Goal: Task Accomplishment & Management: Complete application form

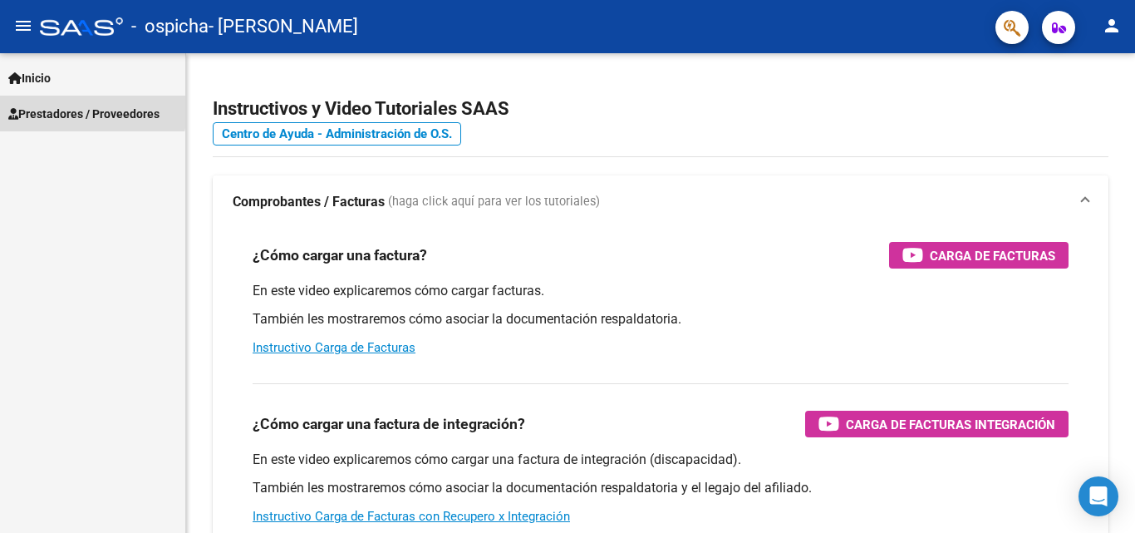
click at [41, 106] on span "Prestadores / Proveedores" at bounding box center [83, 114] width 151 height 18
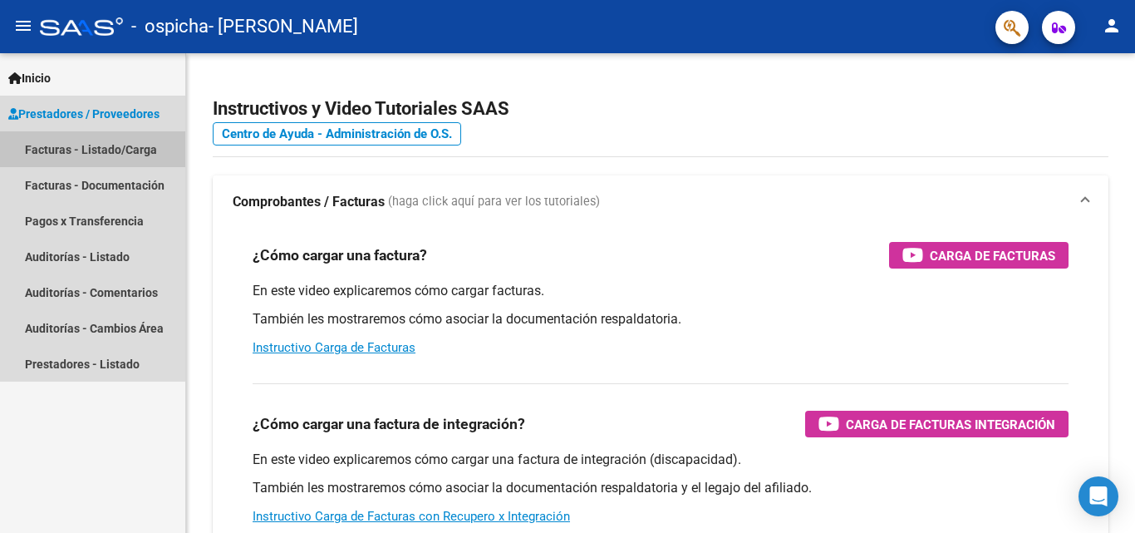
click at [48, 144] on link "Facturas - Listado/Carga" at bounding box center [92, 149] width 185 height 36
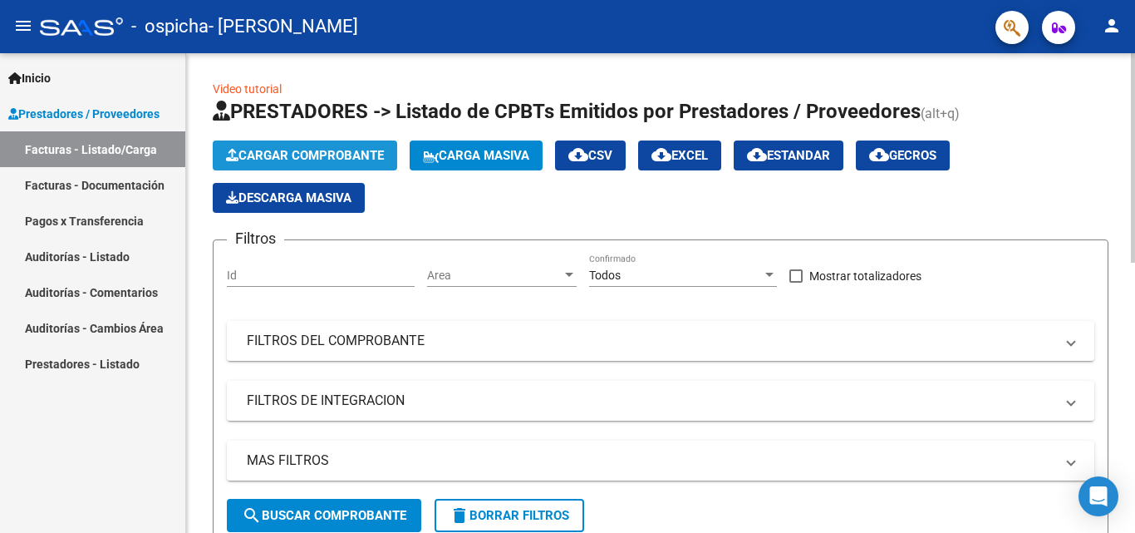
click at [317, 150] on span "Cargar Comprobante" at bounding box center [305, 155] width 158 height 15
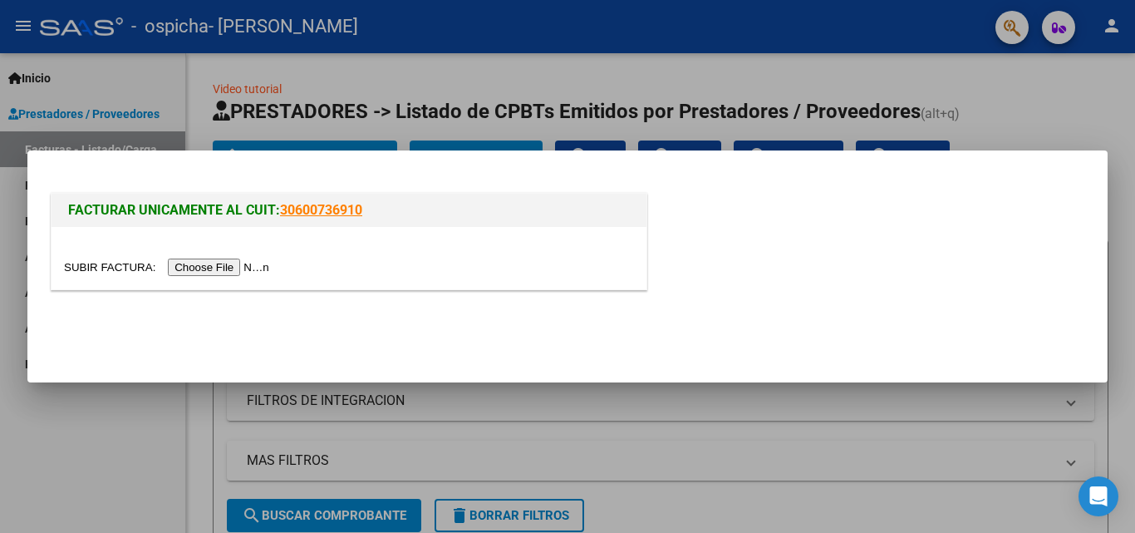
click at [232, 268] on input "file" at bounding box center [169, 266] width 210 height 17
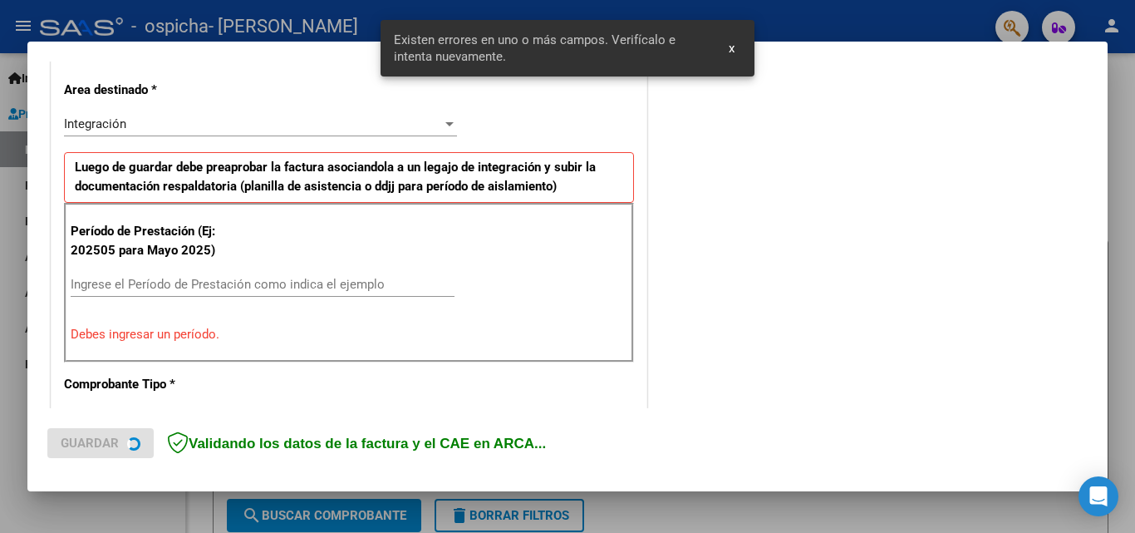
scroll to position [375, 0]
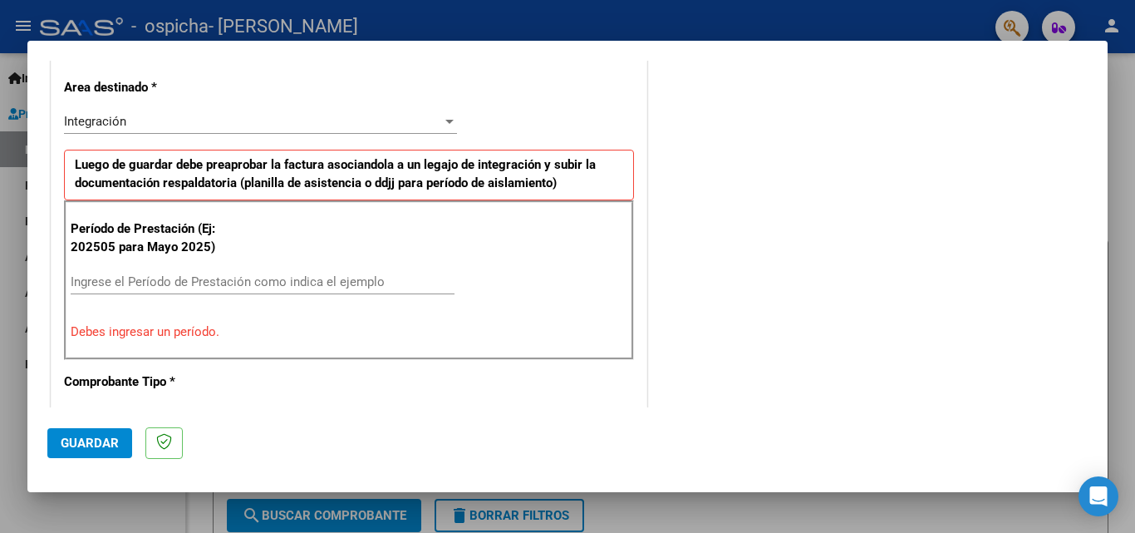
click at [445, 122] on div at bounding box center [449, 122] width 8 height 4
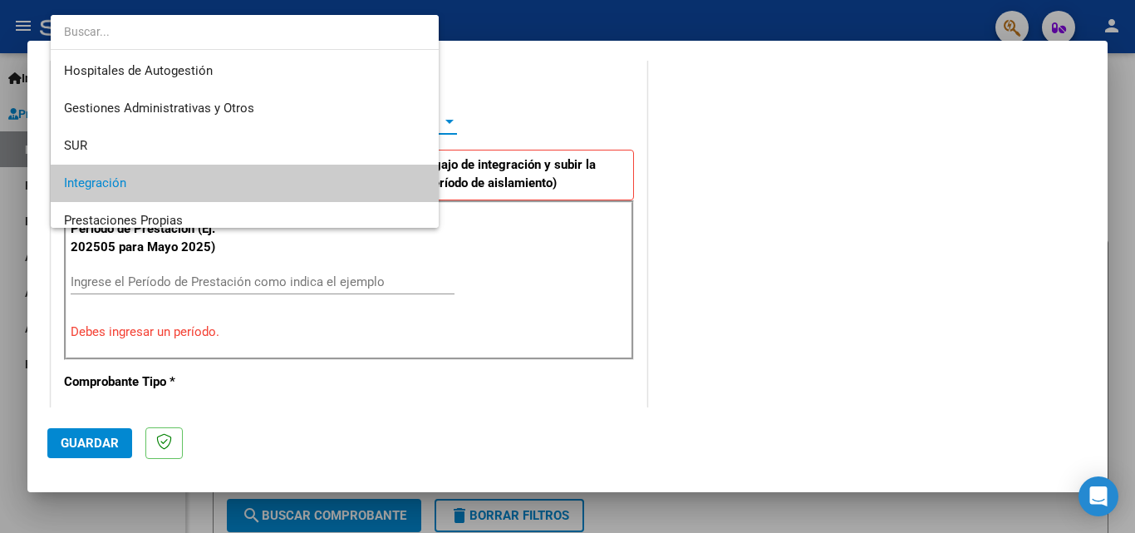
scroll to position [62, 0]
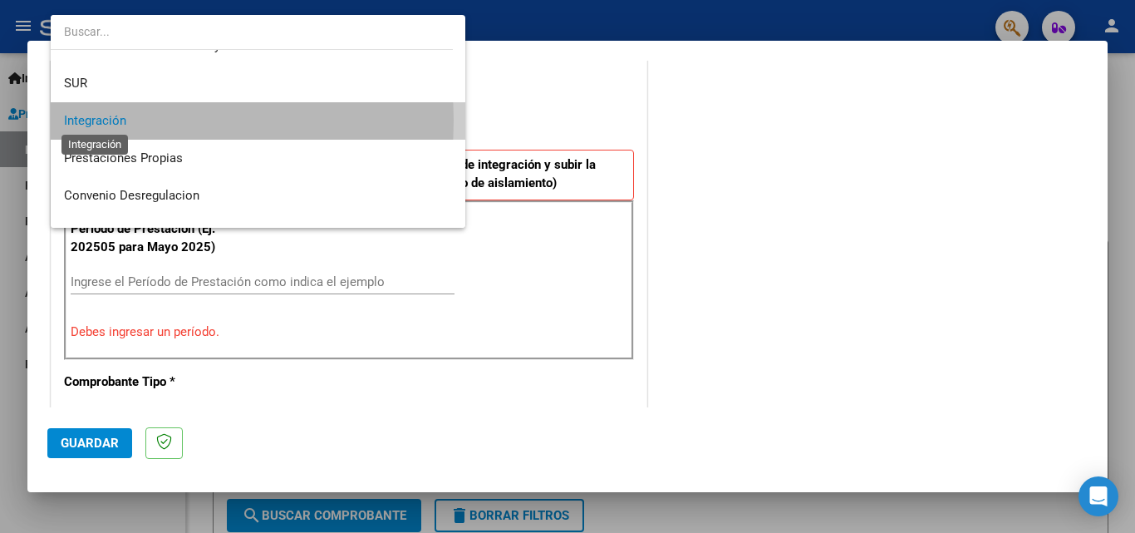
click at [113, 121] on span "Integración" at bounding box center [95, 120] width 62 height 15
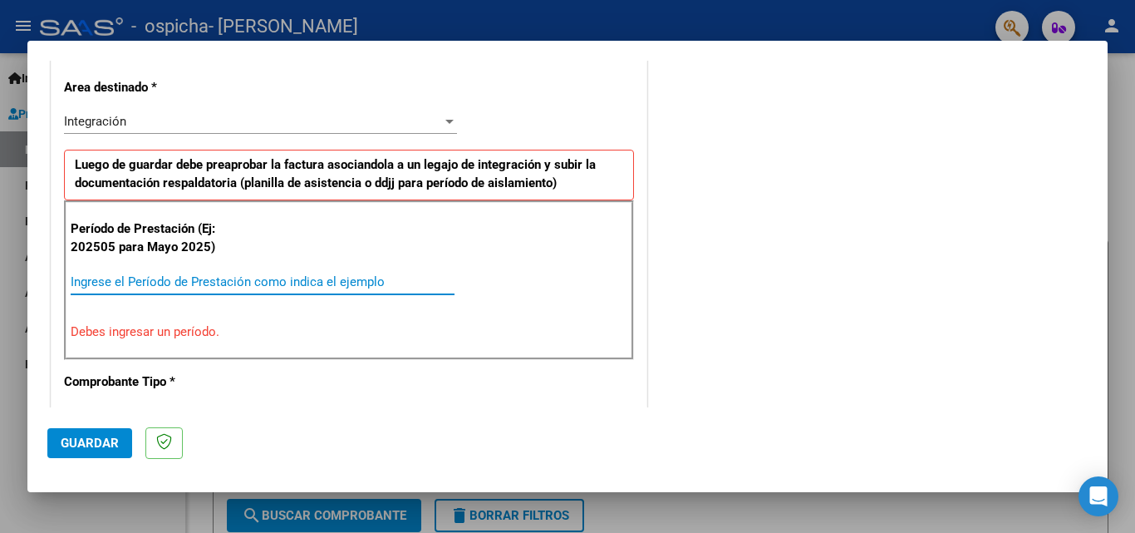
click at [125, 274] on input "Ingrese el Período de Prestación como indica el ejemplo" at bounding box center [263, 281] width 384 height 15
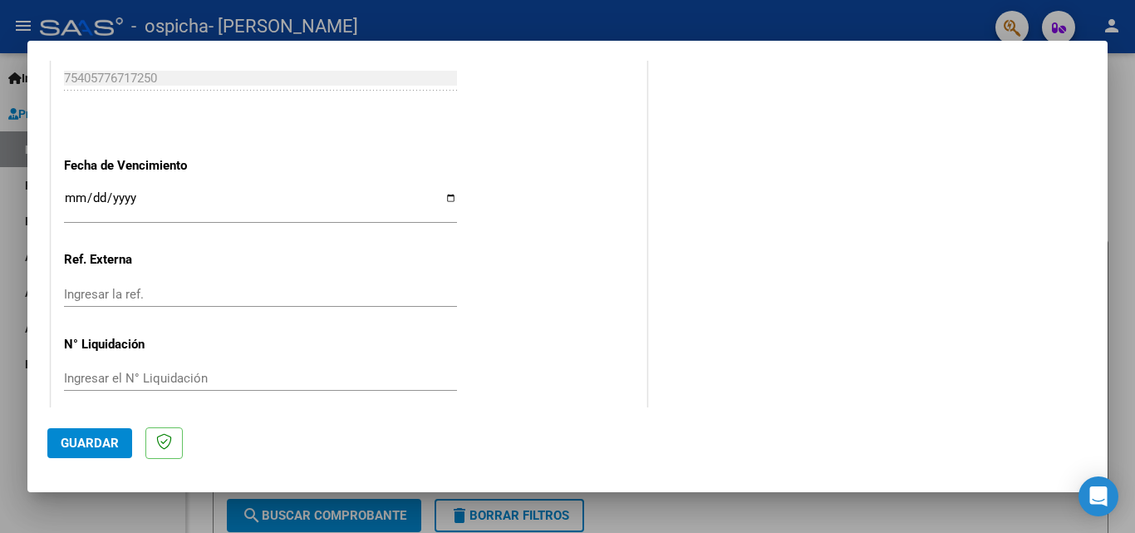
scroll to position [1116, 0]
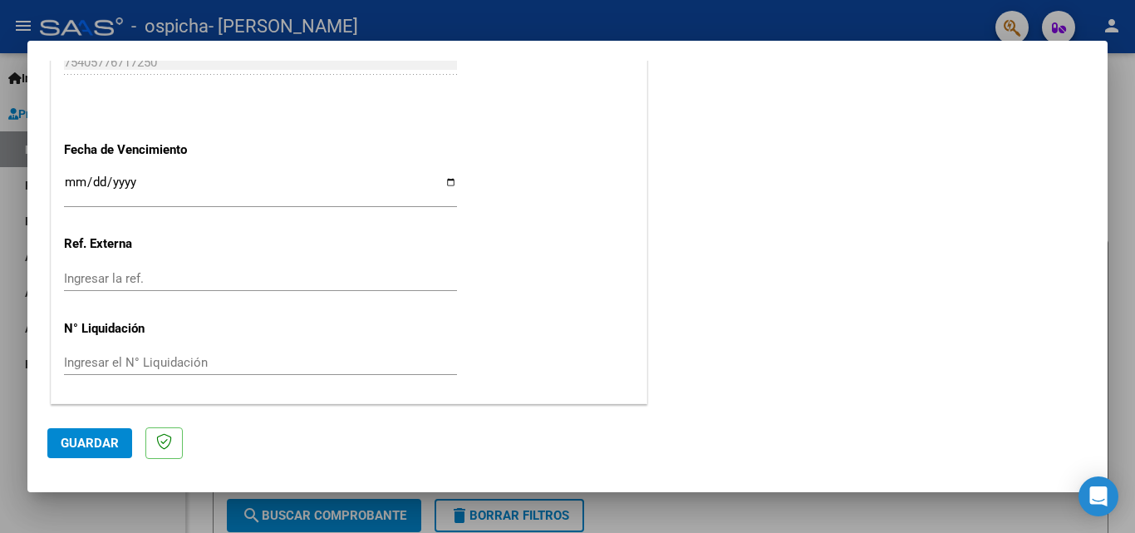
type input "202509"
click at [94, 441] on span "Guardar" at bounding box center [90, 443] width 58 height 15
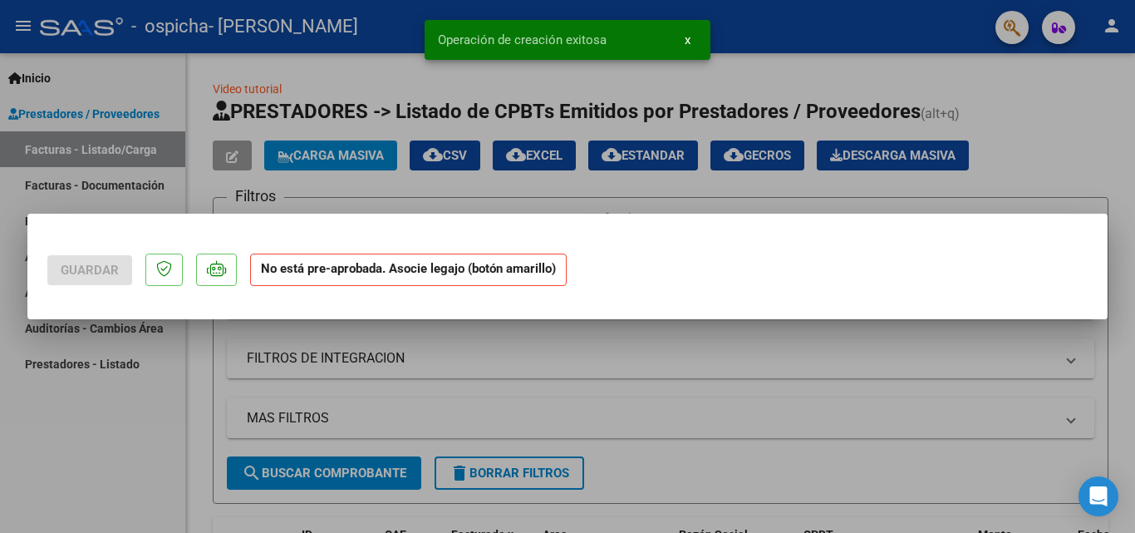
scroll to position [0, 0]
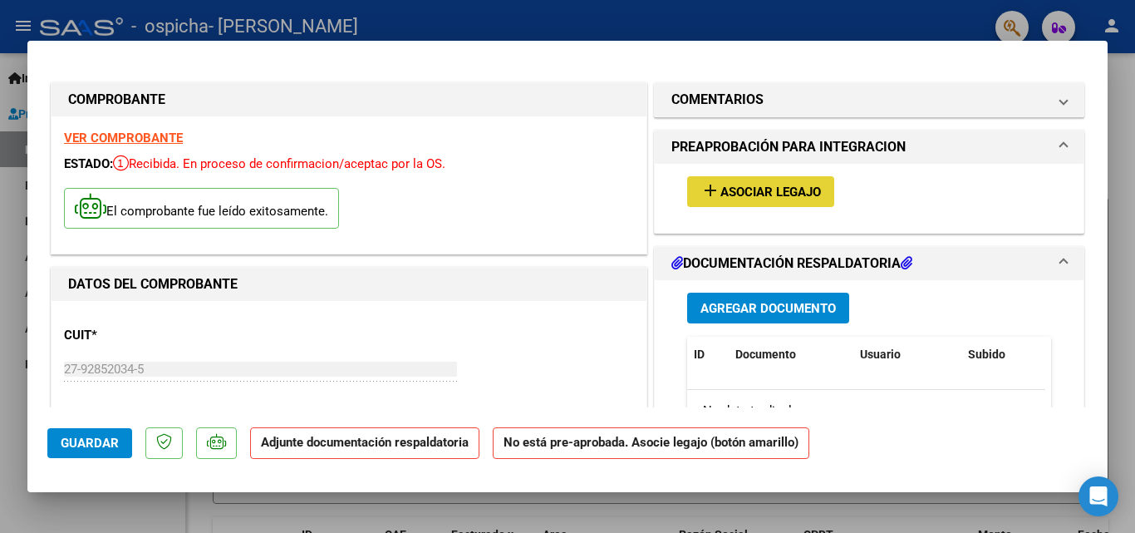
click at [767, 193] on span "Asociar Legajo" at bounding box center [771, 192] width 101 height 15
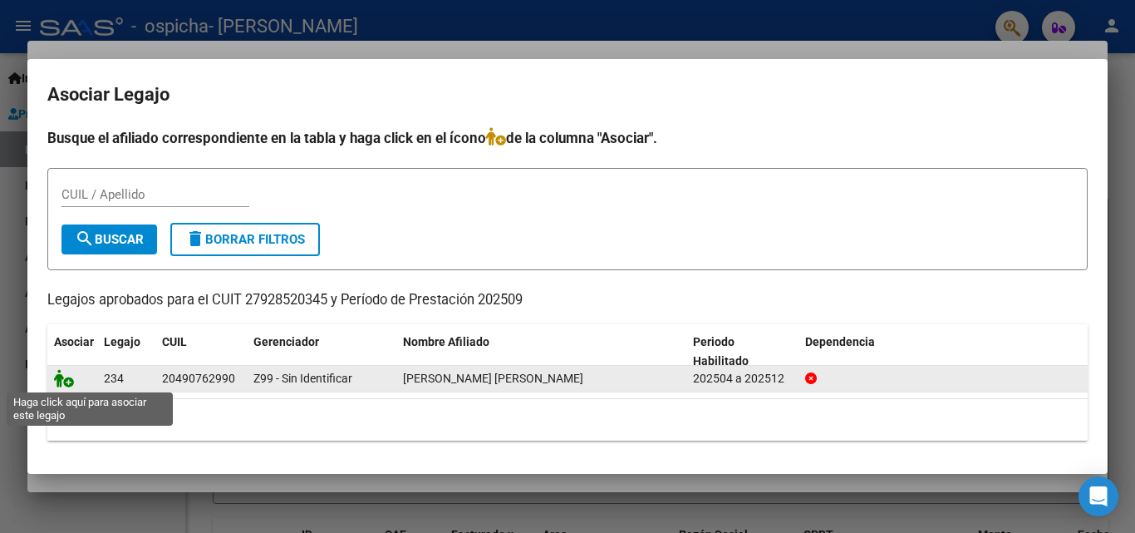
click at [66, 380] on icon at bounding box center [64, 378] width 20 height 18
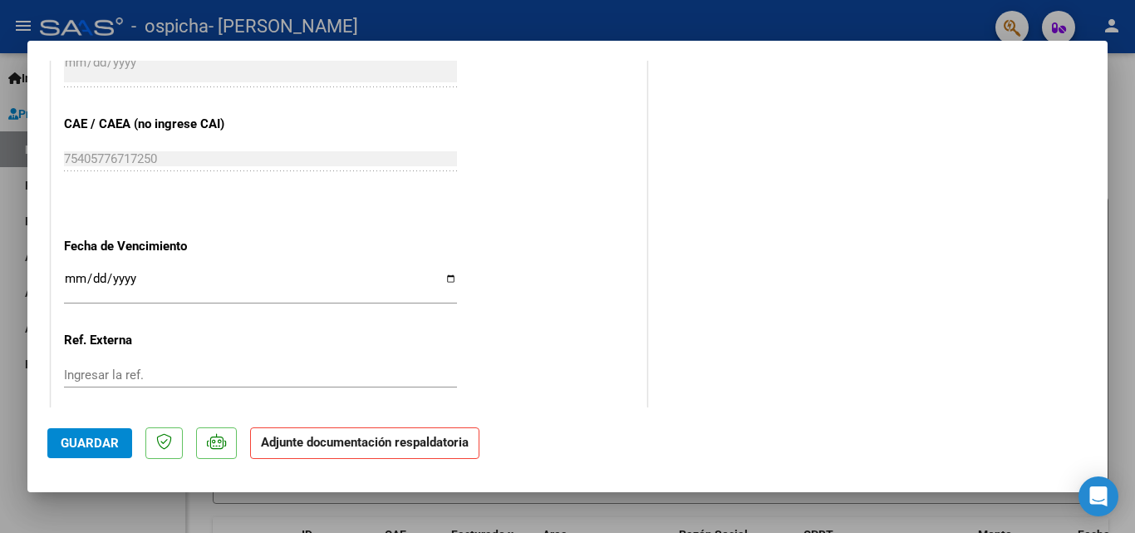
scroll to position [1141, 0]
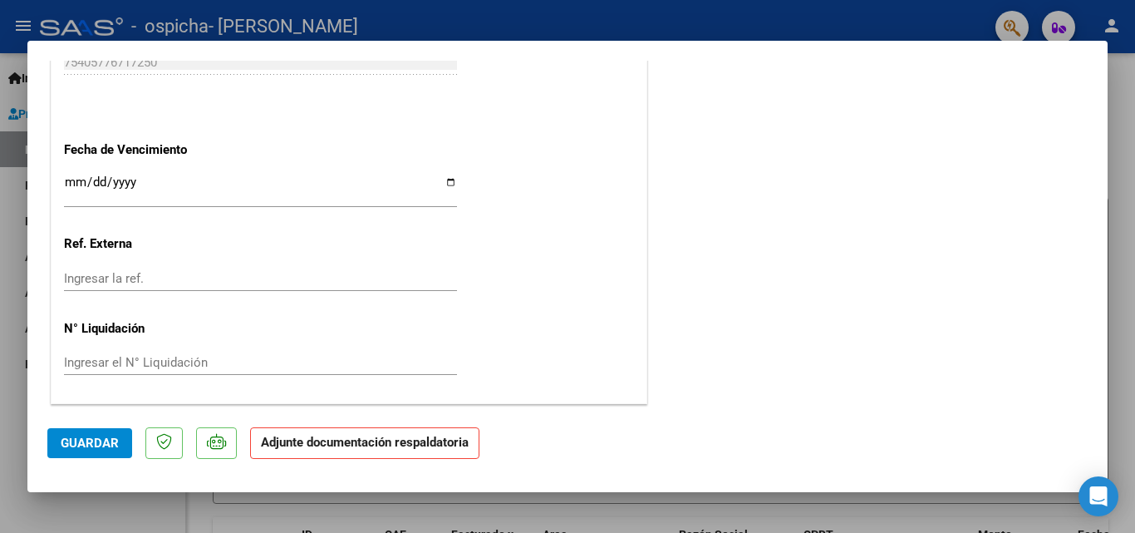
click at [381, 444] on strong "Adjunte documentación respaldatoria" at bounding box center [365, 442] width 208 height 15
click at [377, 445] on strong "Adjunte documentación respaldatoria" at bounding box center [365, 442] width 208 height 15
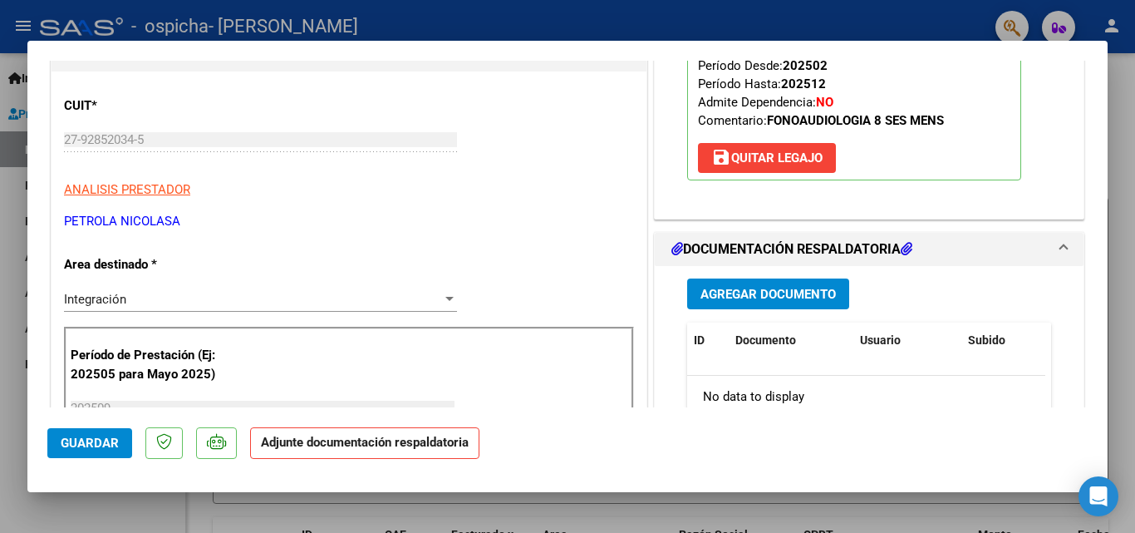
scroll to position [227, 0]
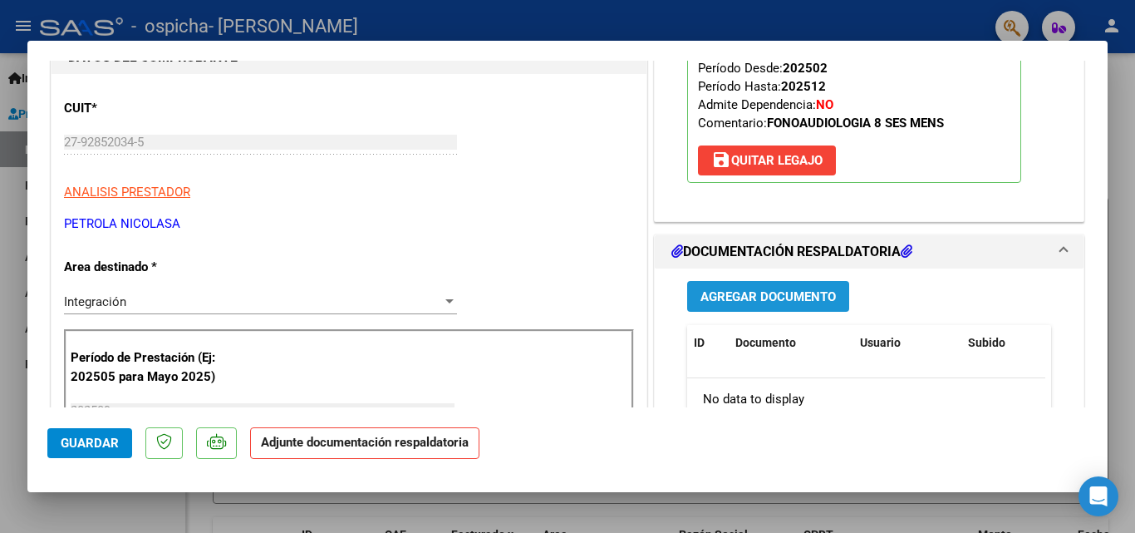
click at [769, 292] on span "Agregar Documento" at bounding box center [768, 296] width 135 height 15
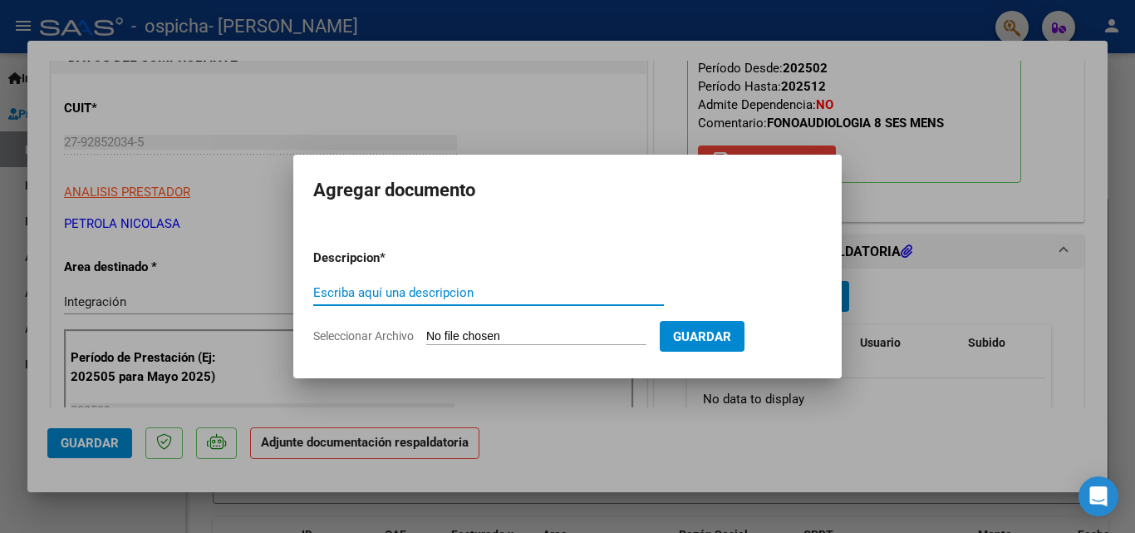
click at [496, 285] on input "Escriba aquí una descripcion" at bounding box center [488, 292] width 351 height 15
type input "firmas"
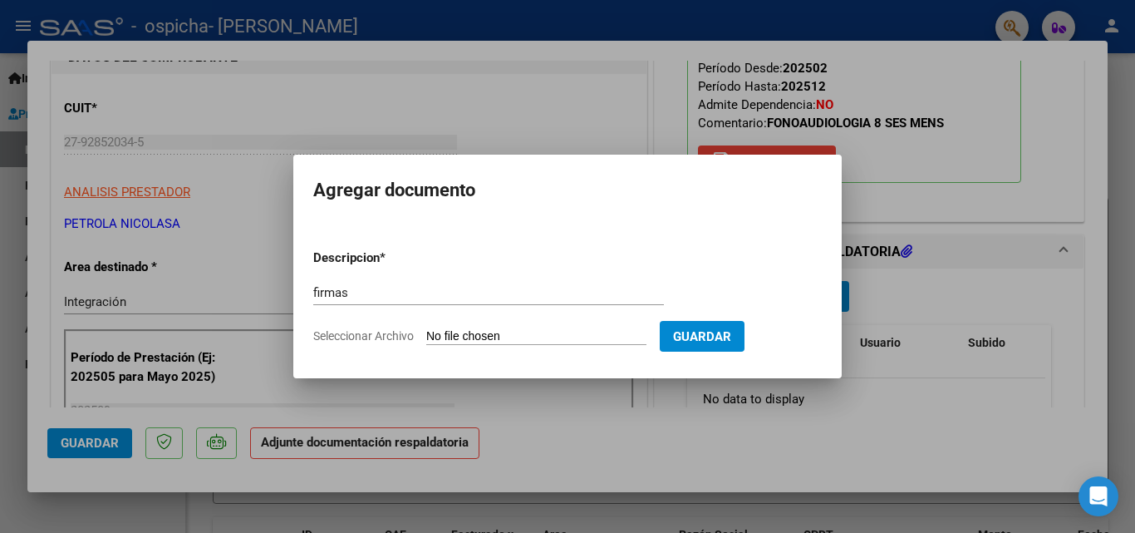
click at [586, 255] on form "Descripcion * firmas Escriba aquí una descripcion Seleccionar Archivo Guardar" at bounding box center [567, 296] width 509 height 121
click at [392, 333] on span "Seleccionar Archivo" at bounding box center [363, 335] width 101 height 13
click at [426, 333] on input "Seleccionar Archivo" at bounding box center [536, 337] width 220 height 16
type input "C:\fakepath\firmas.pdf"
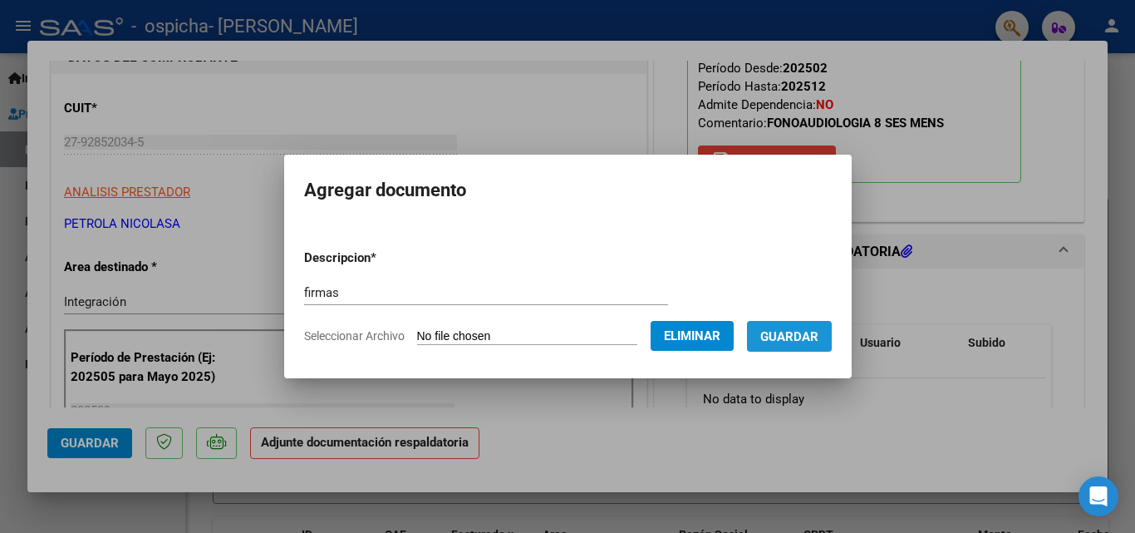
click at [792, 332] on span "Guardar" at bounding box center [789, 336] width 58 height 15
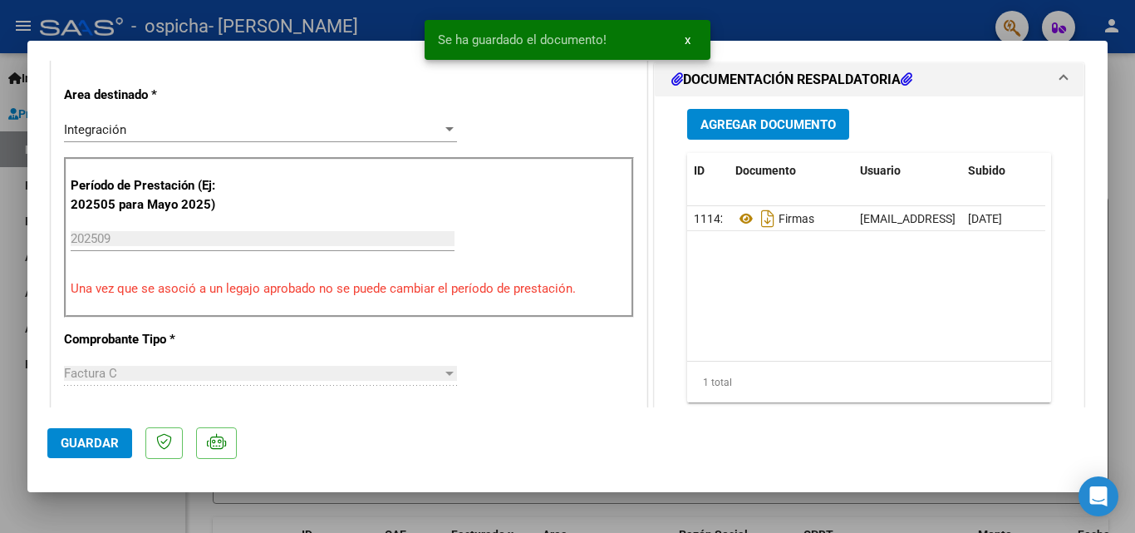
scroll to position [442, 0]
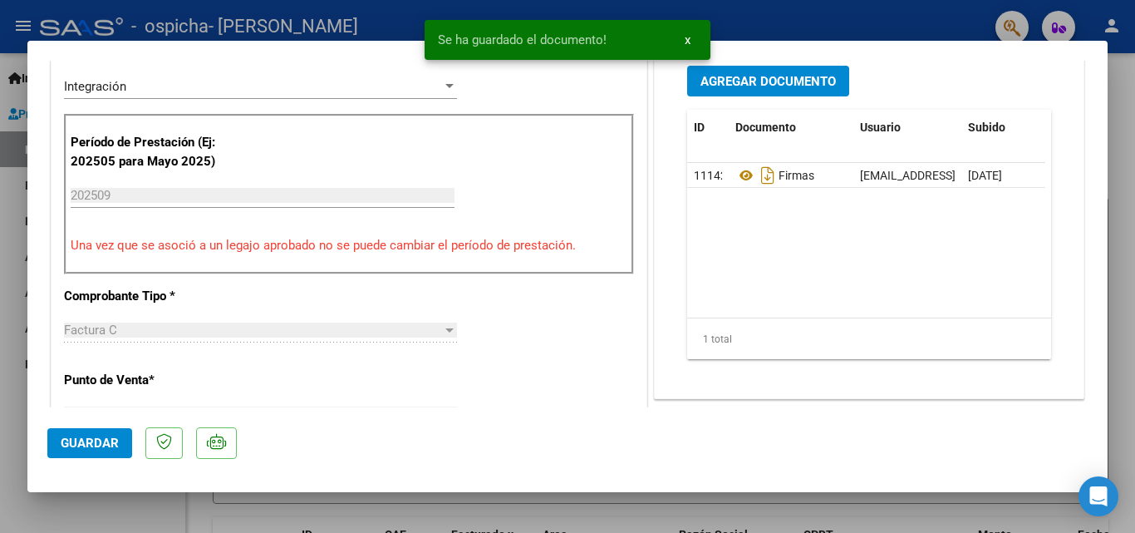
click at [83, 443] on span "Guardar" at bounding box center [90, 443] width 58 height 15
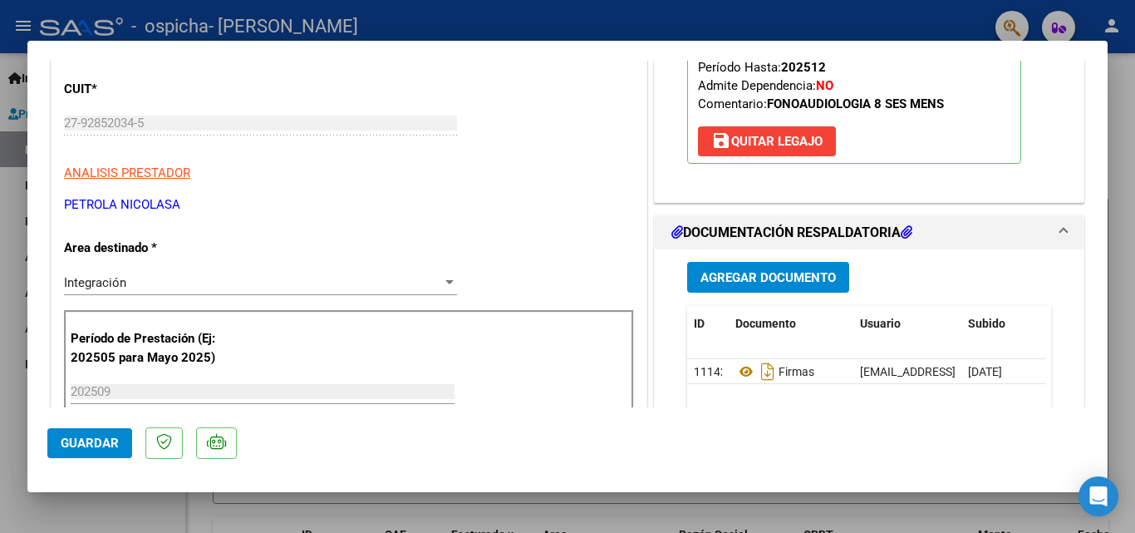
scroll to position [0, 0]
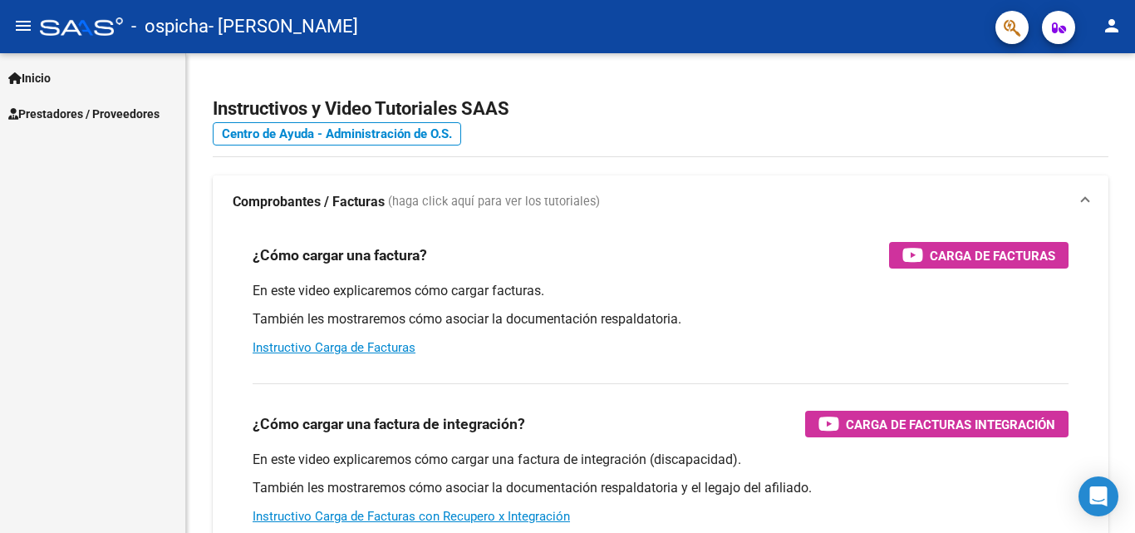
click at [82, 107] on span "Prestadores / Proveedores" at bounding box center [83, 114] width 151 height 18
click at [66, 109] on span "Prestadores / Proveedores" at bounding box center [83, 114] width 151 height 18
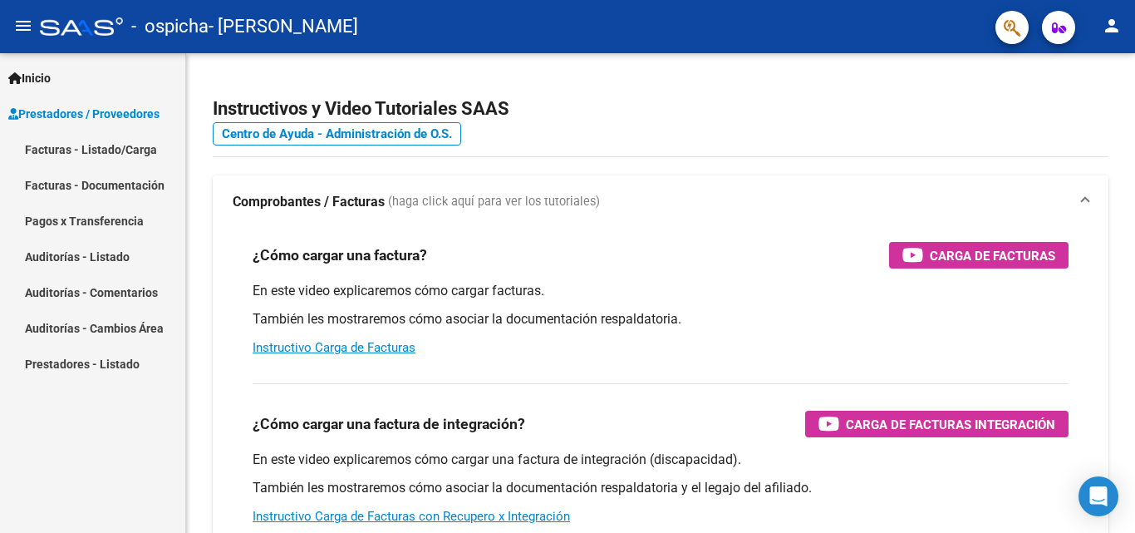
click at [72, 216] on link "Pagos x Transferencia" at bounding box center [92, 221] width 185 height 36
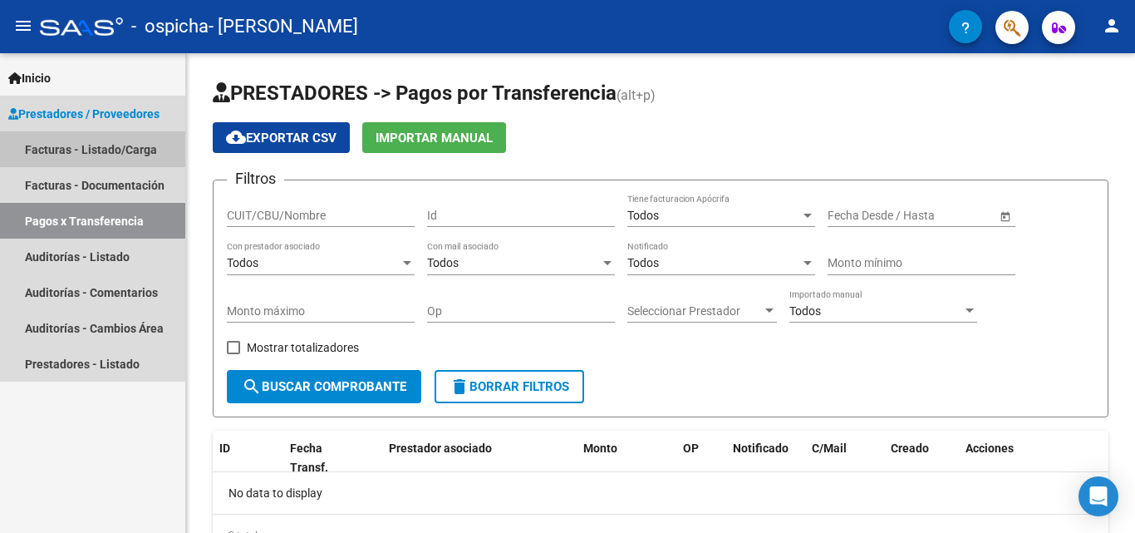
click at [51, 146] on link "Facturas - Listado/Carga" at bounding box center [92, 149] width 185 height 36
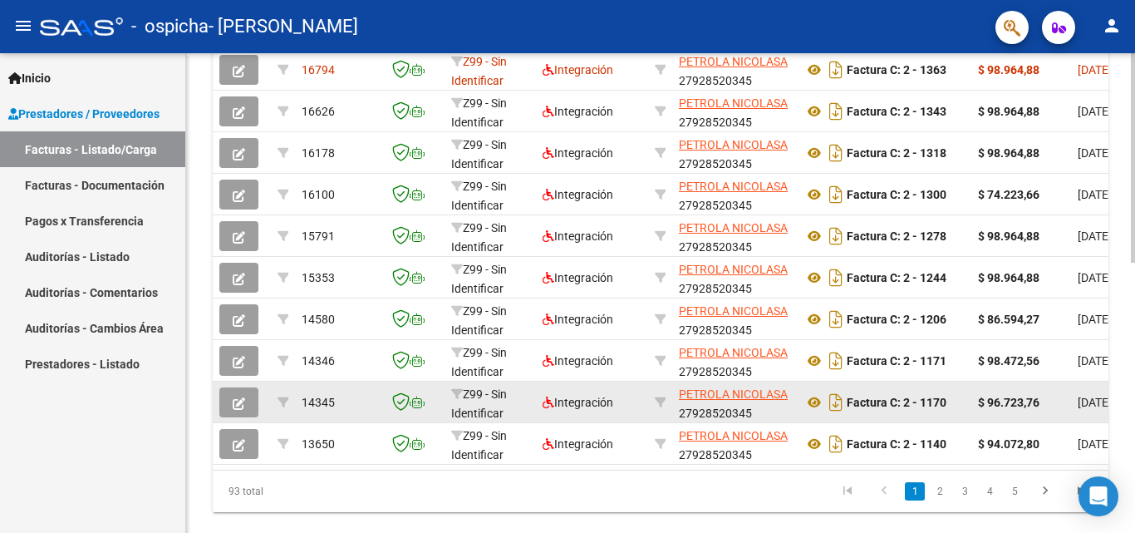
scroll to position [534, 0]
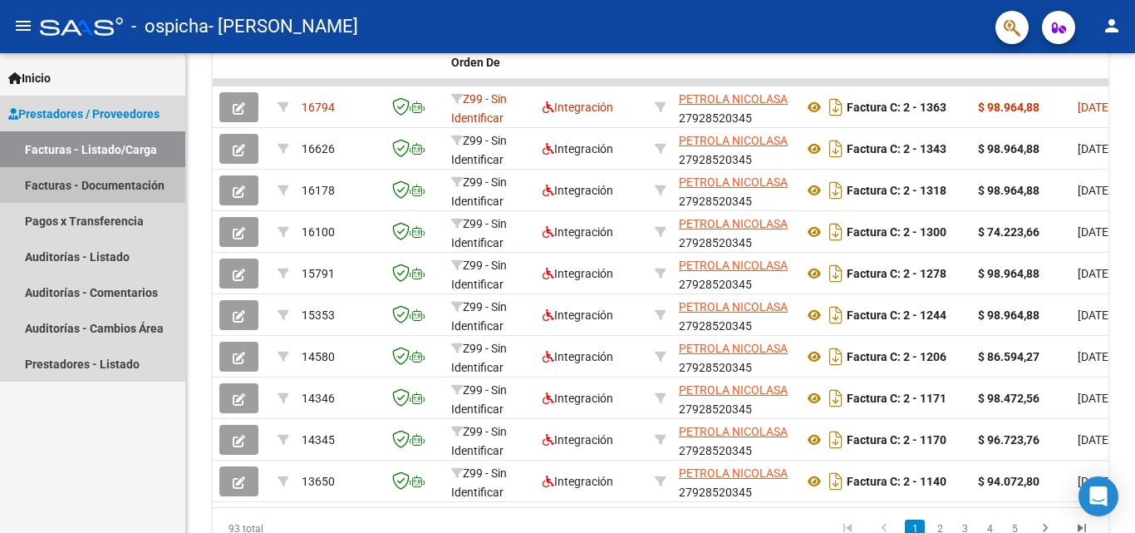
click at [37, 185] on link "Facturas - Documentación" at bounding box center [92, 185] width 185 height 36
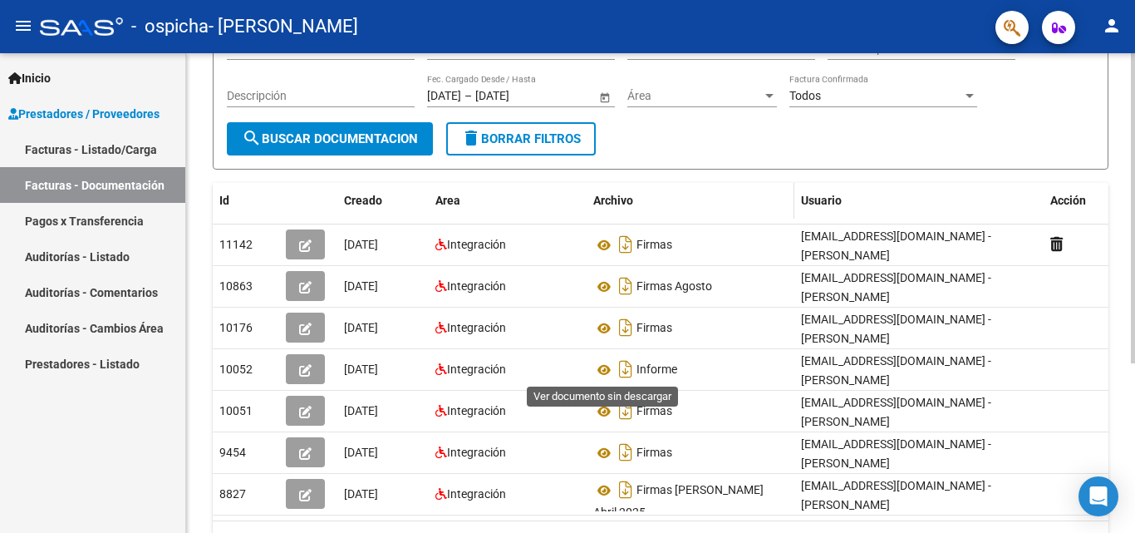
scroll to position [249, 0]
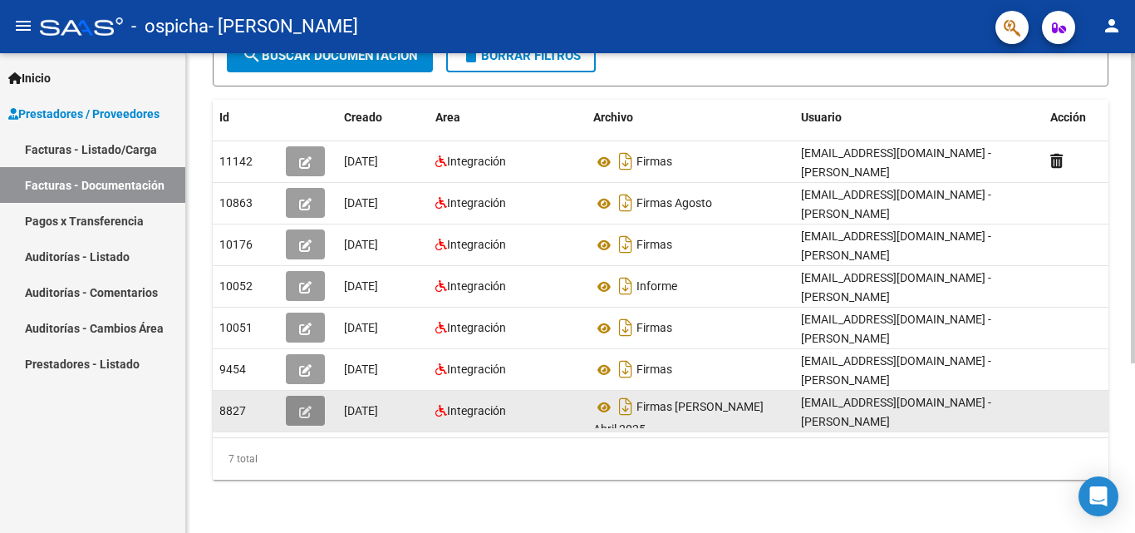
click at [303, 409] on icon "button" at bounding box center [305, 412] width 12 height 12
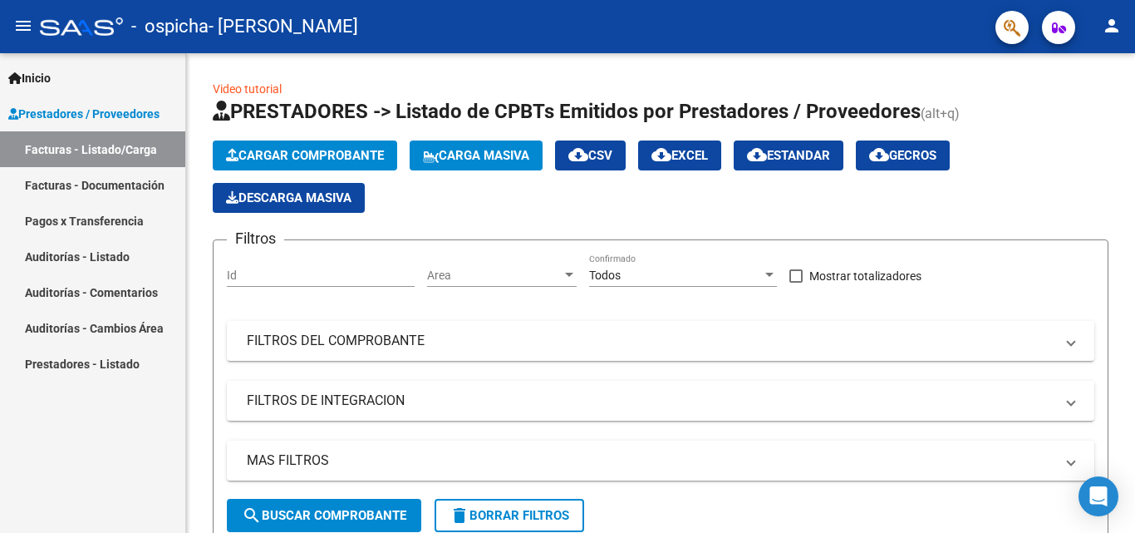
click at [45, 181] on link "Facturas - Documentación" at bounding box center [92, 185] width 185 height 36
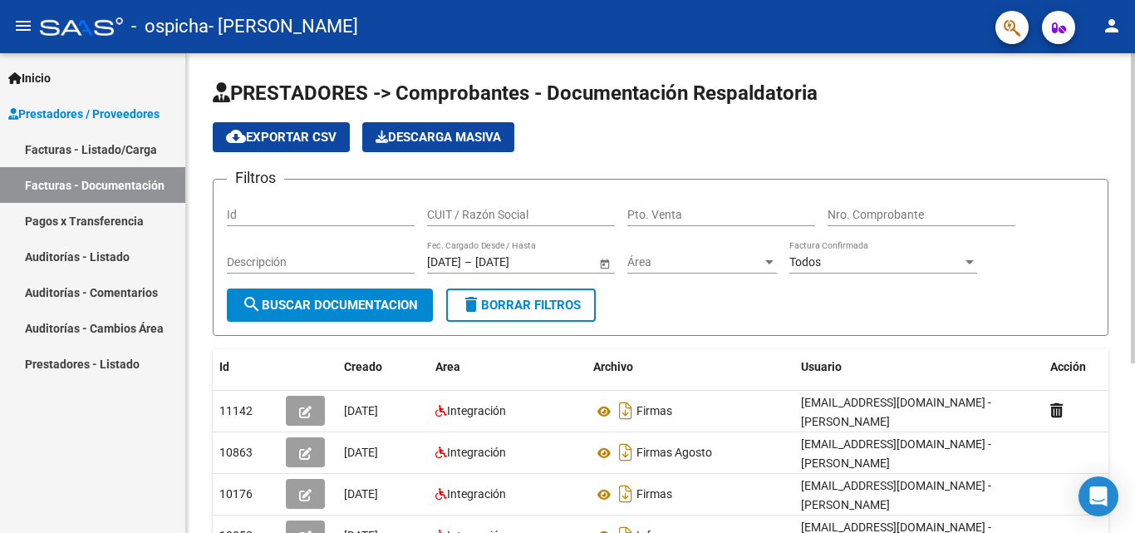
scroll to position [83, 0]
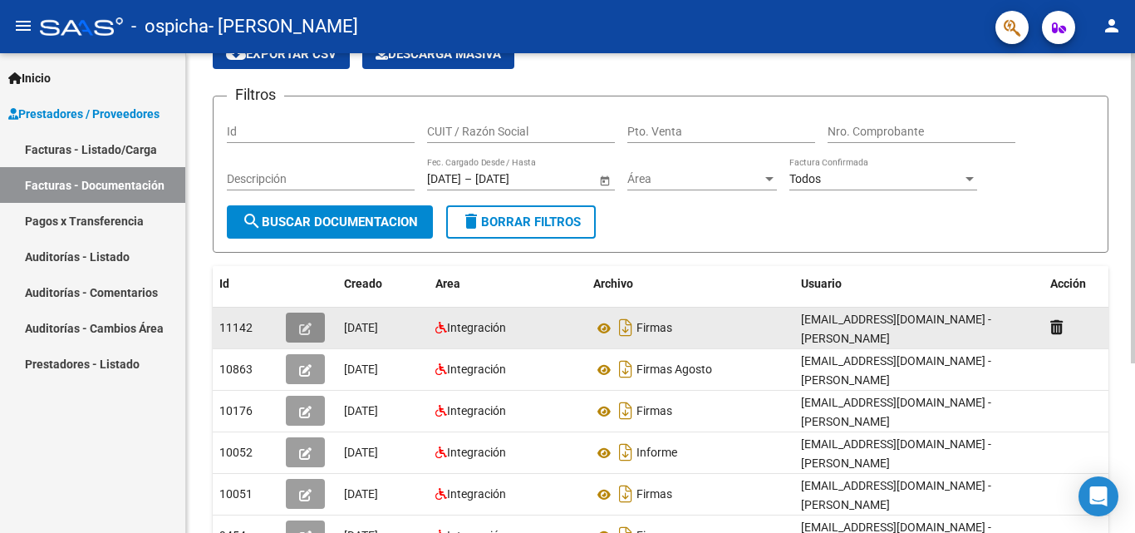
click at [306, 320] on span "button" at bounding box center [305, 327] width 12 height 15
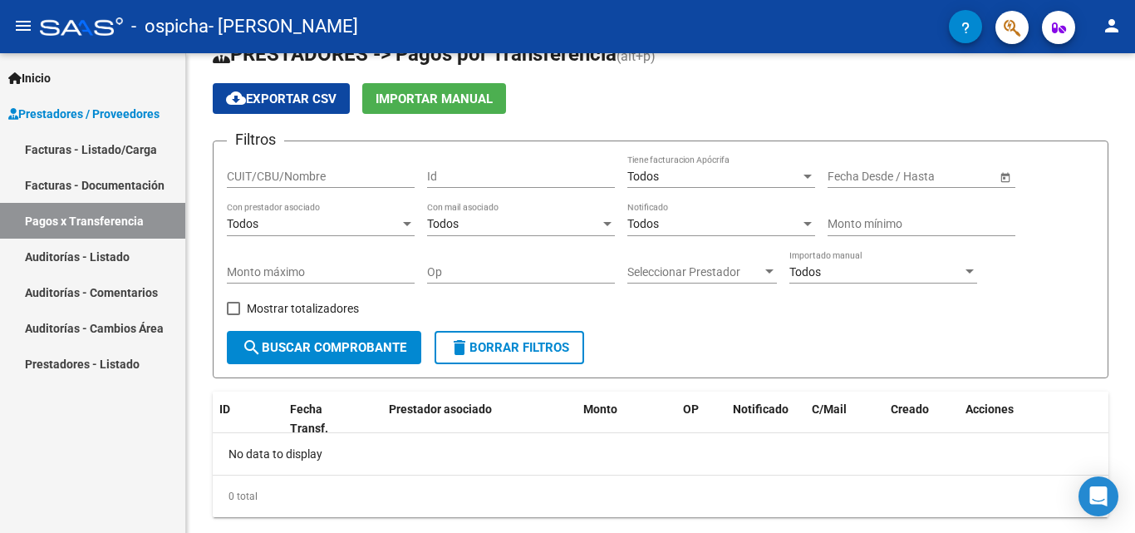
scroll to position [76, 0]
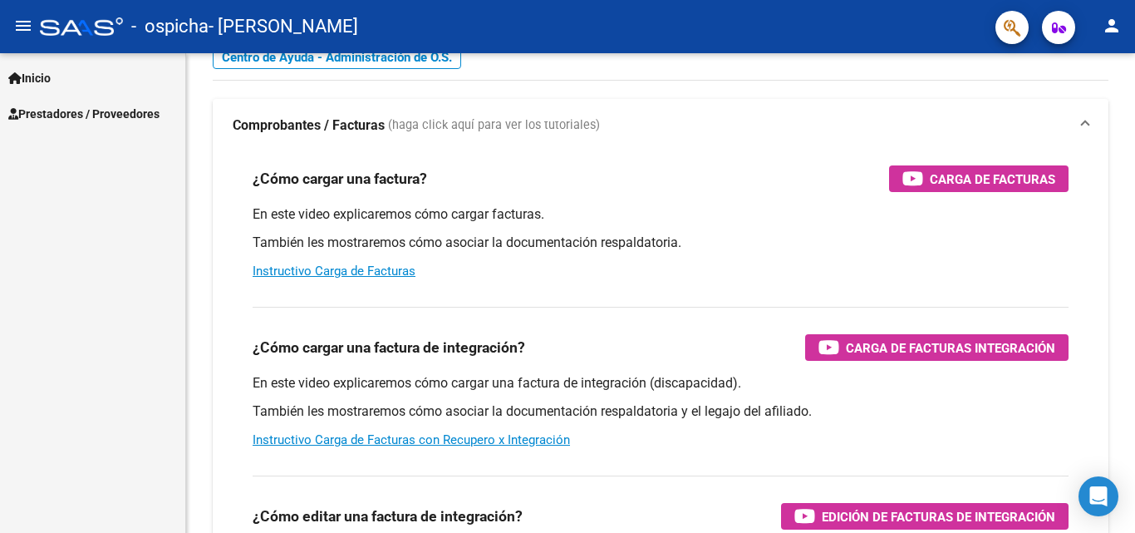
scroll to position [83, 0]
